Goal: Information Seeking & Learning: Learn about a topic

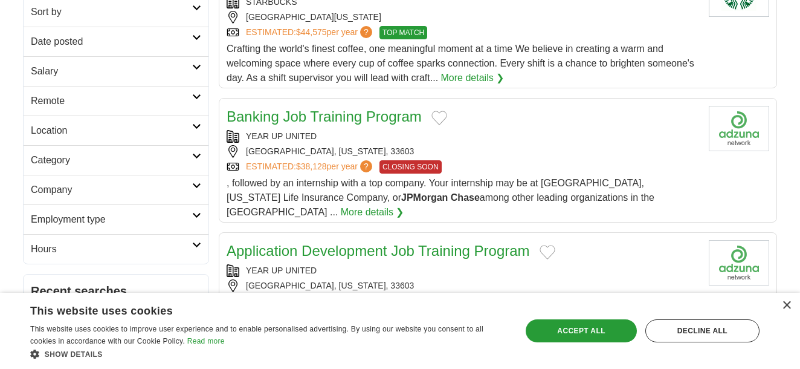
scroll to position [192, 0]
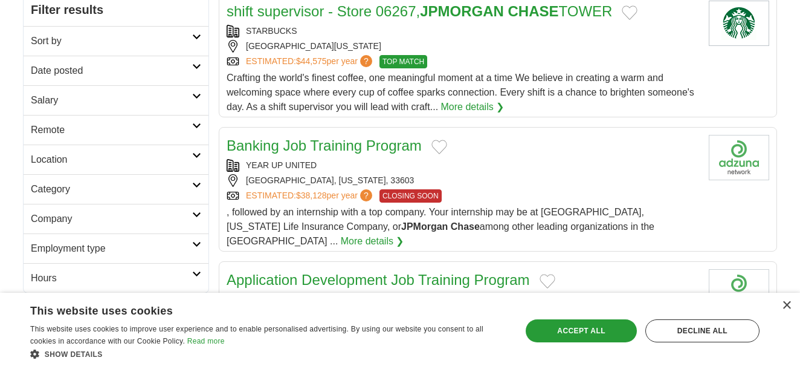
click at [192, 90] on link "Salary" at bounding box center [116, 100] width 185 height 30
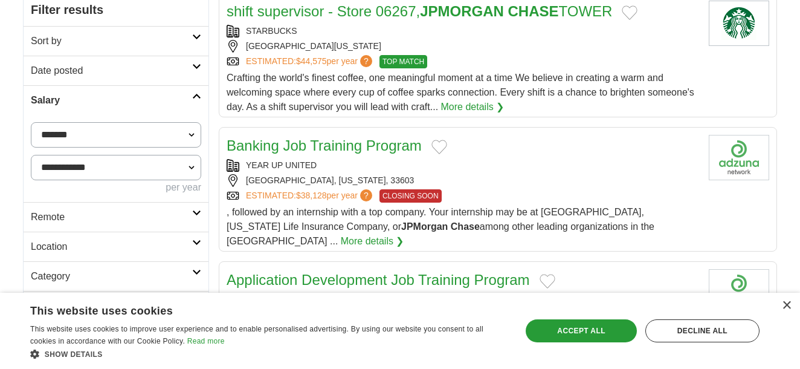
click at [192, 134] on select "**********" at bounding box center [116, 134] width 170 height 25
select select "******"
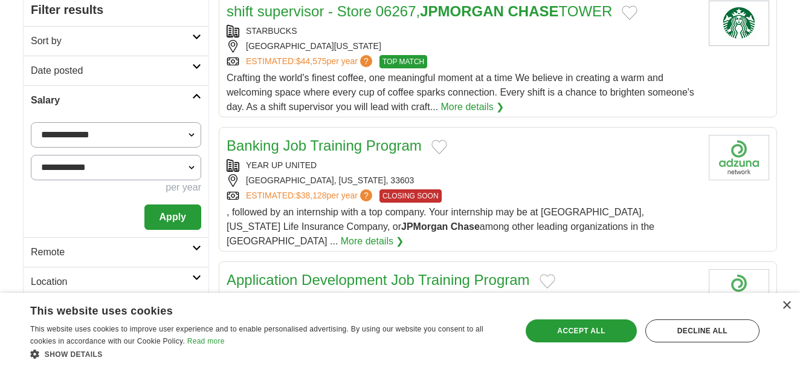
click at [169, 218] on button "Apply" at bounding box center [172, 216] width 57 height 25
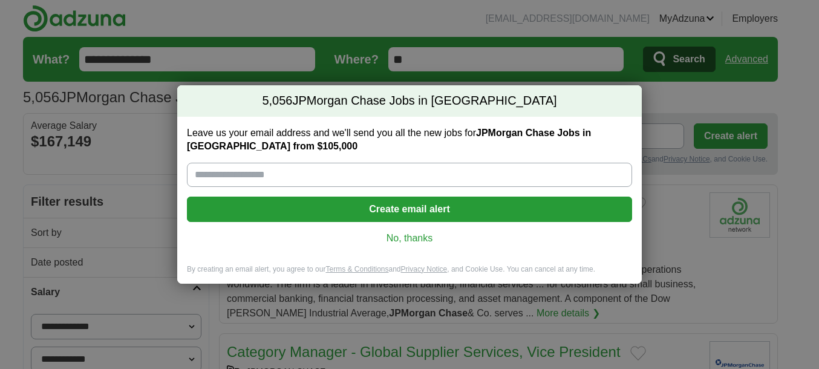
click at [412, 236] on link "No, thanks" at bounding box center [409, 238] width 426 height 13
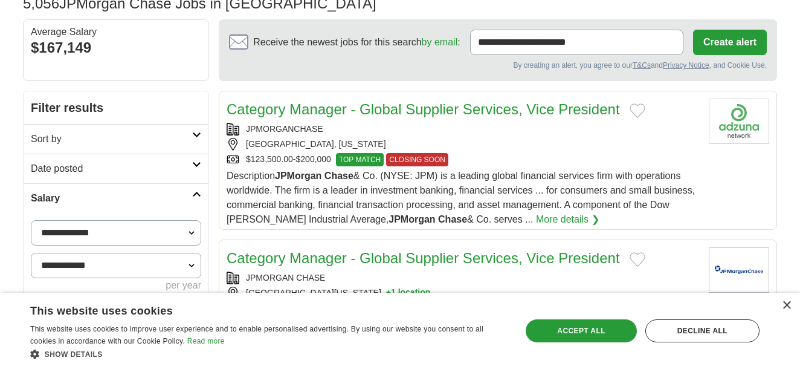
scroll to position [97, 0]
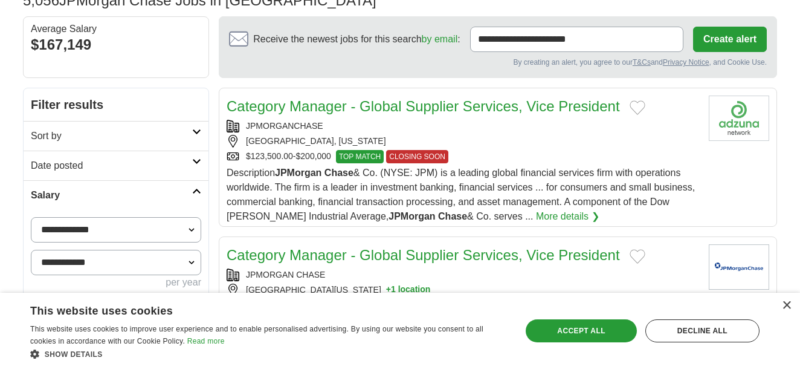
click at [692, 221] on div "Description JPMorgan Chase & Co. (NYSE: JPM) is a leading global financial serv…" at bounding box center [463, 195] width 473 height 58
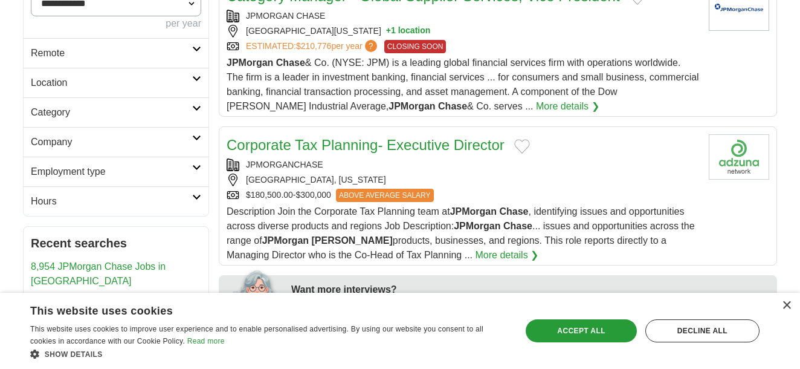
scroll to position [356, 0]
click at [196, 105] on icon at bounding box center [196, 108] width 9 height 6
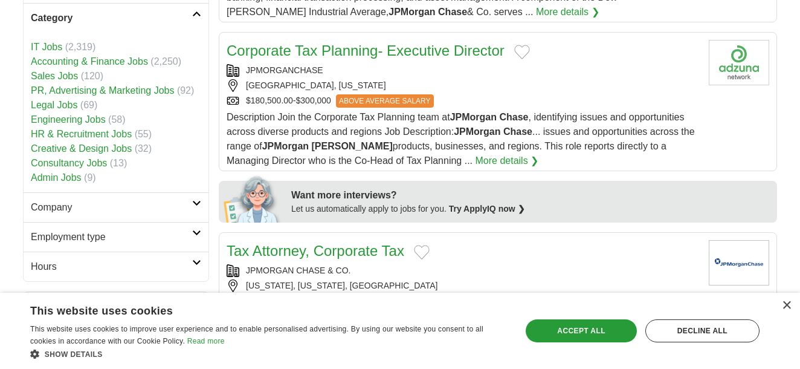
scroll to position [451, 0]
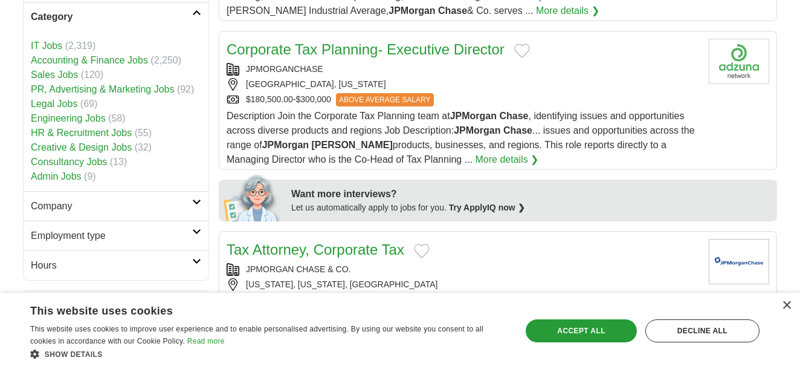
click at [44, 45] on link "IT Jobs" at bounding box center [46, 46] width 31 height 10
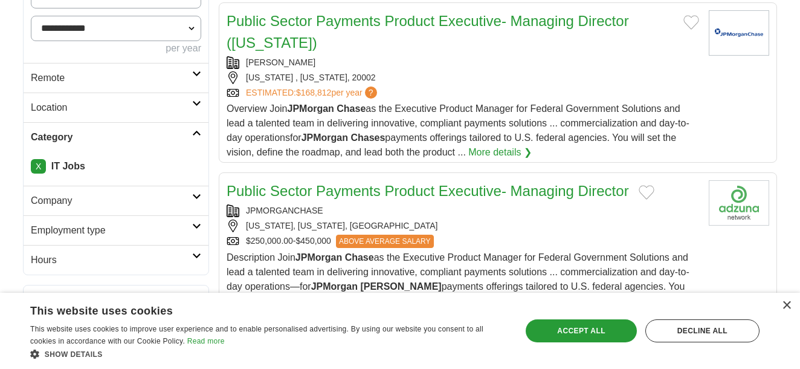
scroll to position [336, 0]
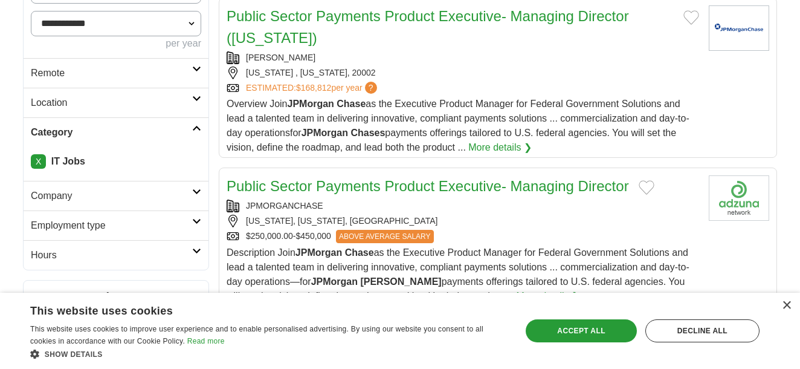
click at [37, 163] on link "X" at bounding box center [38, 161] width 15 height 15
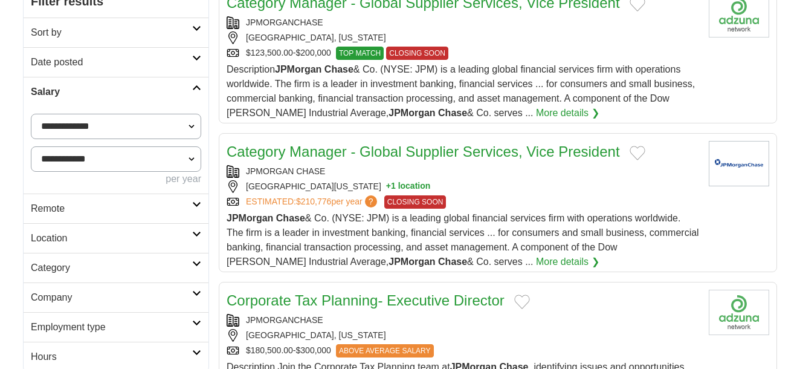
scroll to position [225, 0]
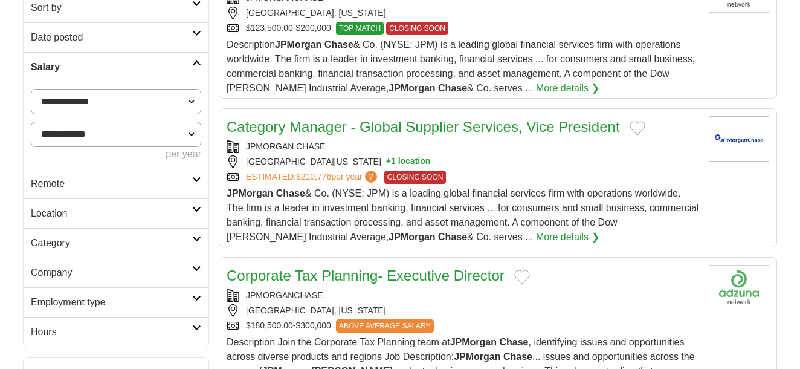
click at [186, 13] on h2 "Sort by" at bounding box center [111, 8] width 161 height 15
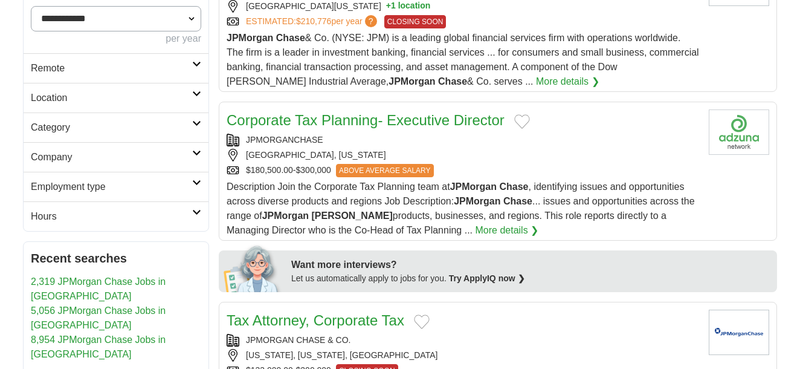
scroll to position [383, 0]
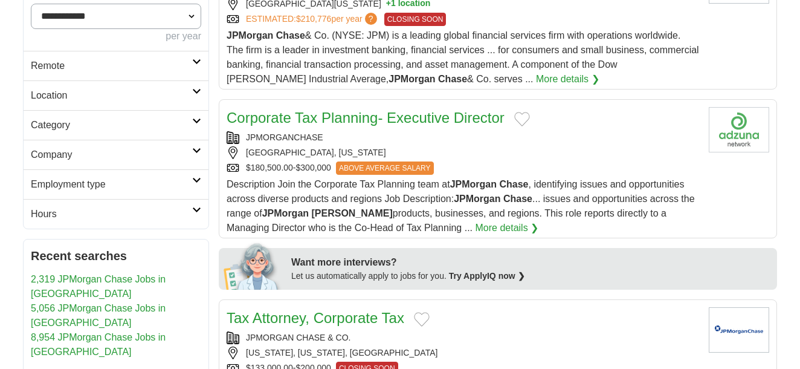
click at [196, 62] on icon at bounding box center [196, 62] width 9 height 6
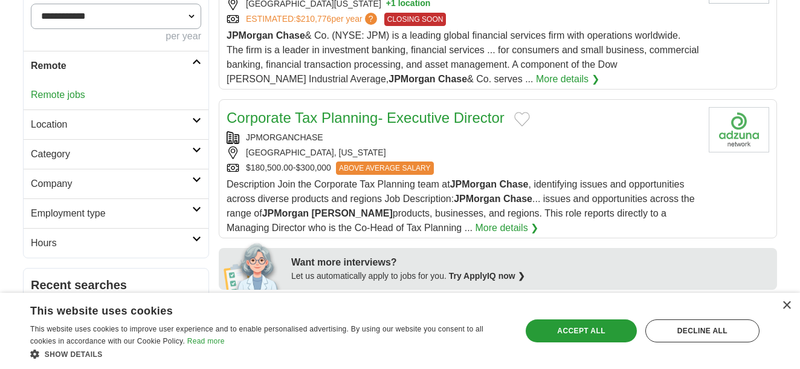
click at [61, 94] on link "Remote jobs" at bounding box center [58, 94] width 54 height 10
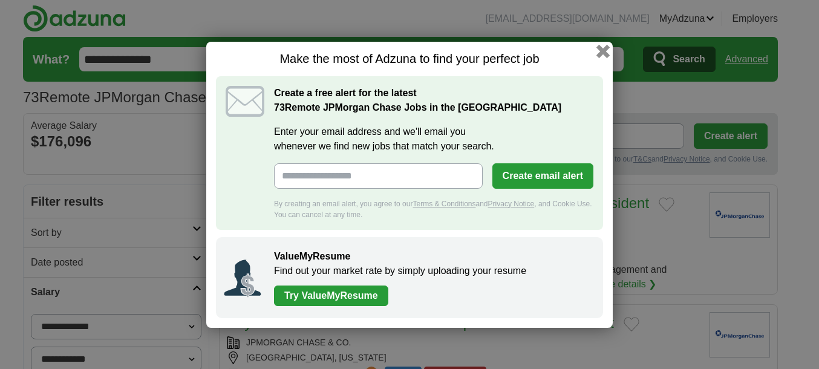
click at [605, 51] on button "button" at bounding box center [602, 50] width 13 height 13
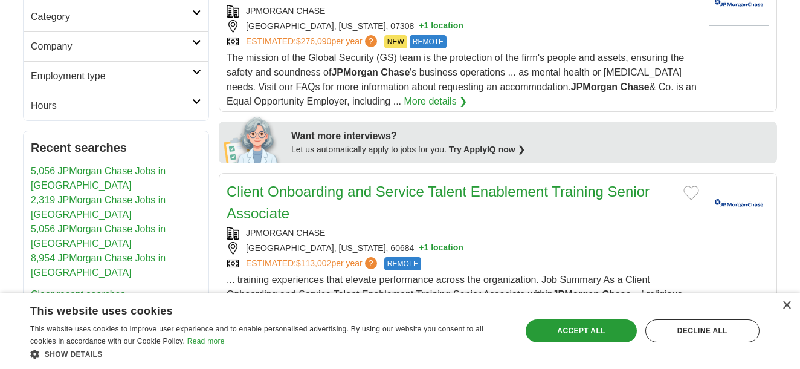
scroll to position [476, 0]
